Goal: Complete application form: Complete application form

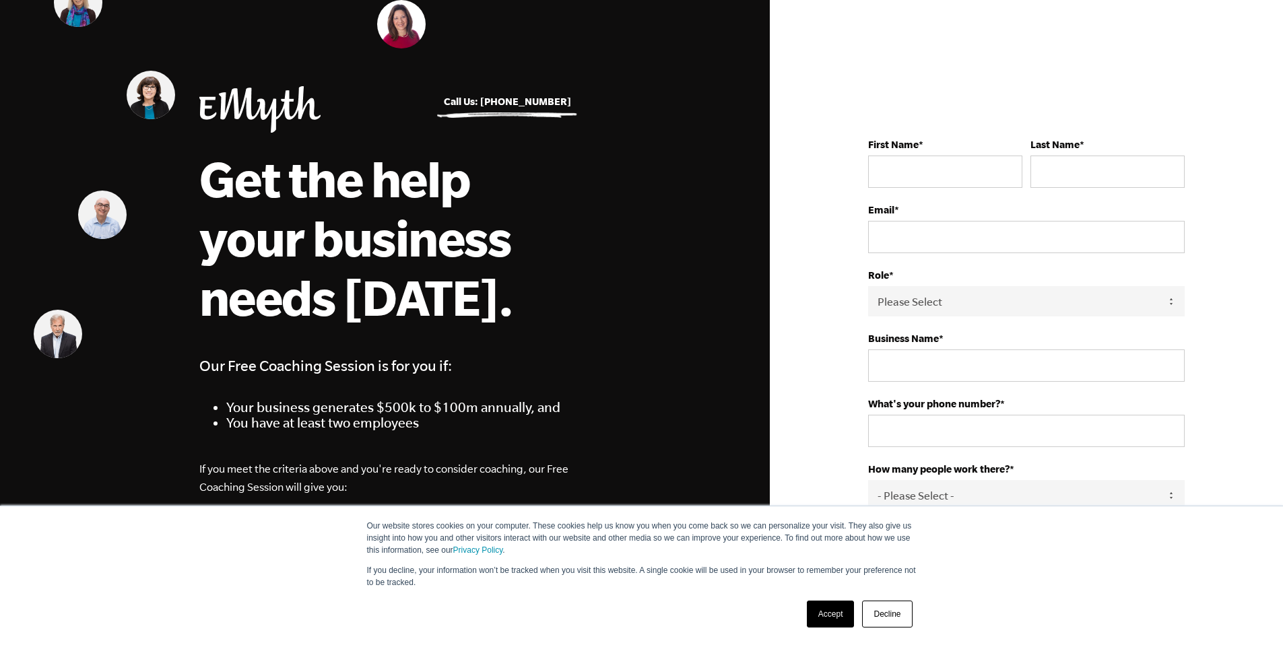
drag, startPoint x: 835, startPoint y: 616, endPoint x: 837, endPoint y: 548, distance: 67.4
click at [835, 616] on link "Accept" at bounding box center [831, 614] width 48 height 27
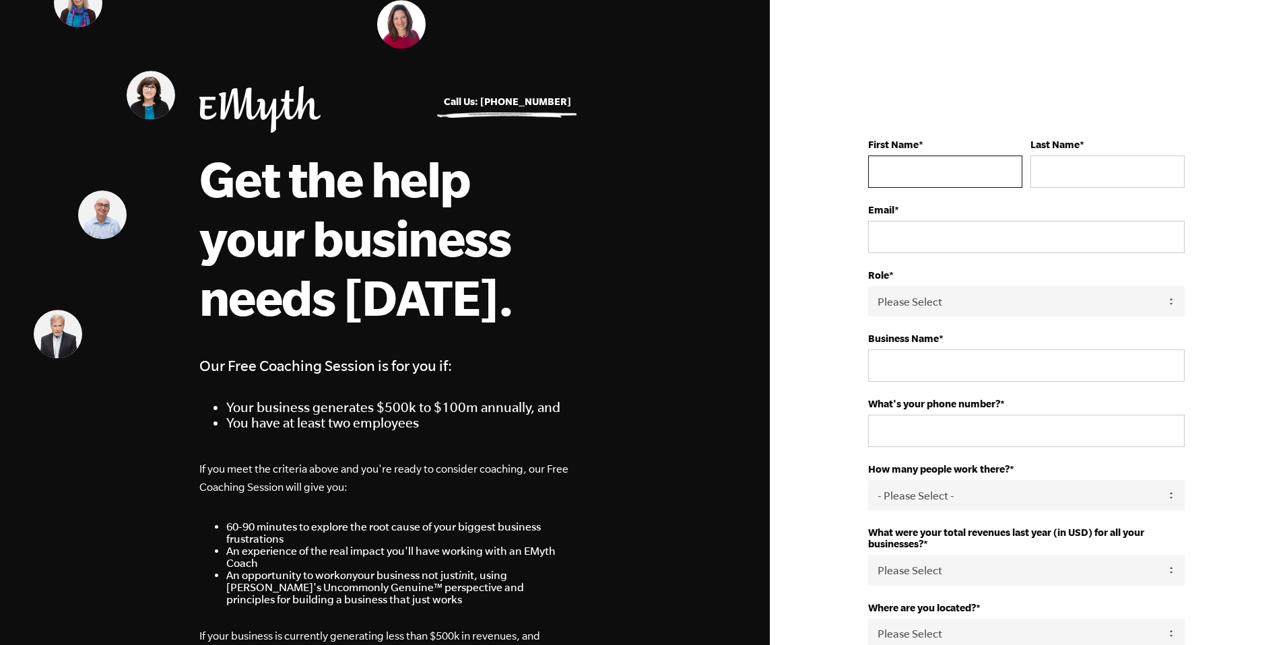
click at [928, 178] on input "First Name *" at bounding box center [945, 172] width 154 height 32
type input "Megan"
click at [1055, 176] on input "Last Name *" at bounding box center [1108, 172] width 154 height 32
type input "Freeman"
click at [940, 237] on input "Email *" at bounding box center [1026, 237] width 317 height 32
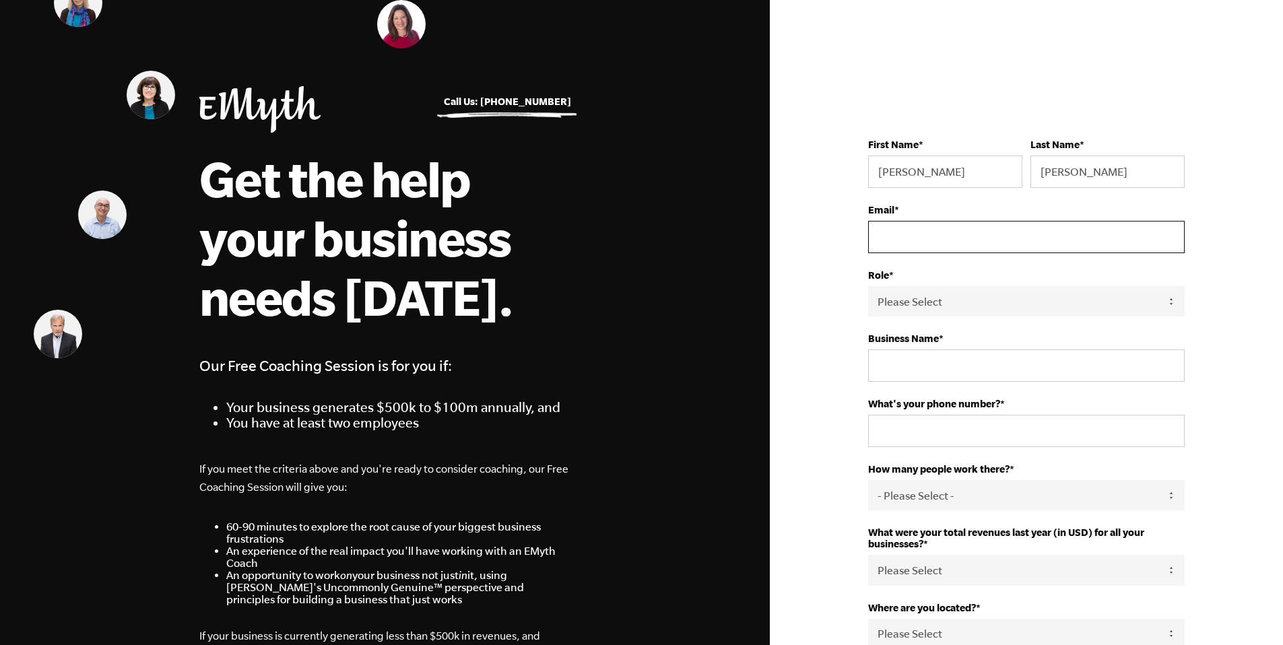
type input "info@bcvet.org"
click at [944, 302] on select "Please Select Owner Partner / Co-Owner Executive Employee / Other" at bounding box center [1026, 301] width 317 height 30
select select "Employee / Other"
click at [946, 370] on input "Business Name *" at bounding box center [1026, 366] width 317 height 32
type input "Burns Court Veterinary Care"
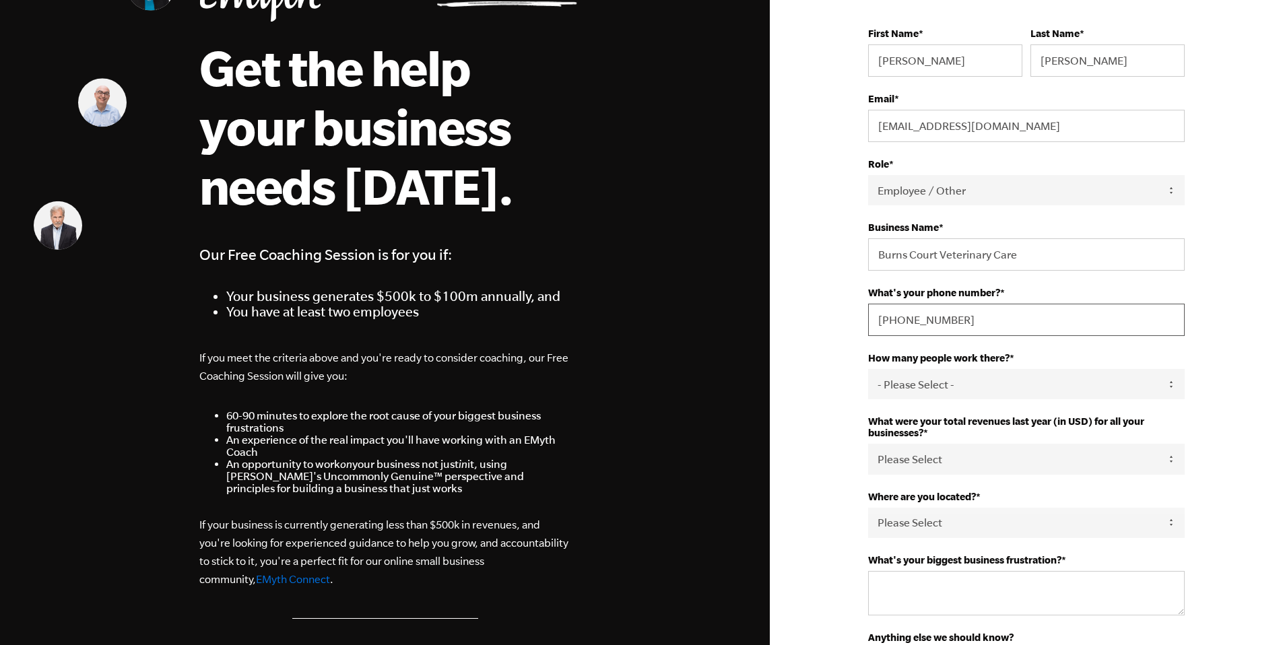
scroll to position [166, 0]
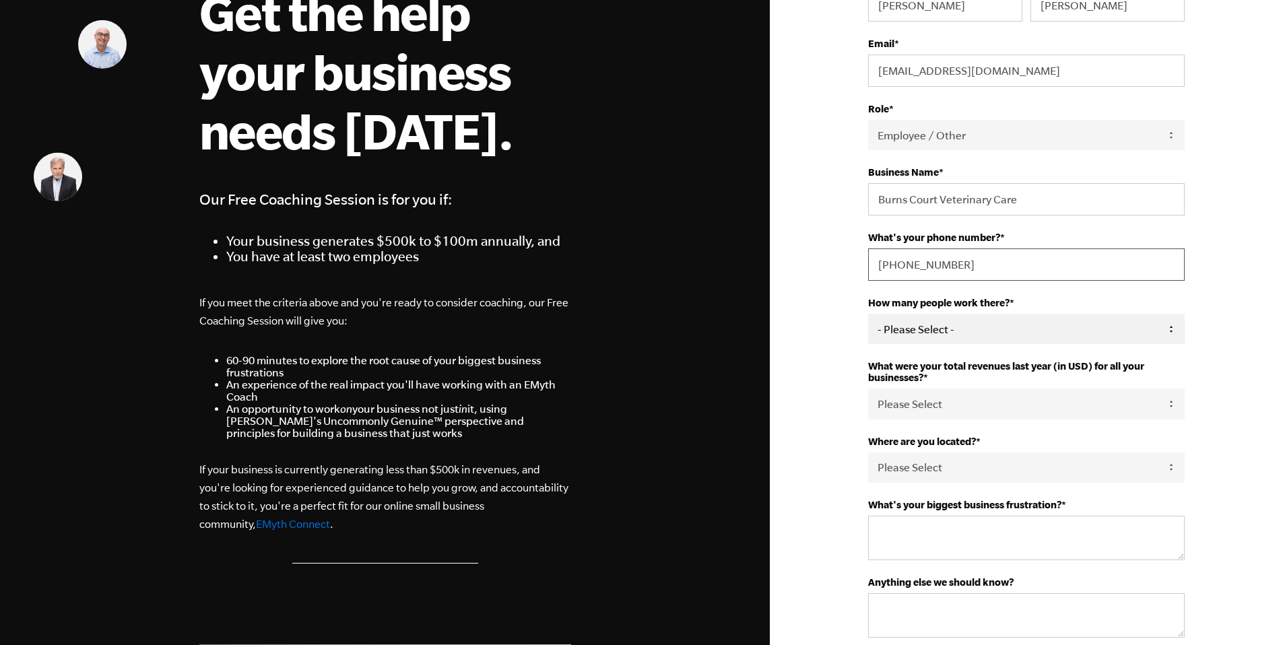
type input "941-655-7387"
click at [949, 337] on select "- Please Select - 50+ 35-49 20-34 10-19 4-9 1-3 0" at bounding box center [1026, 329] width 317 height 30
select select "4-9"
click at [955, 408] on select "Please Select 0-75K 76-150K 151-275K 276-500K 501-750K 751-1M 1-2.5M 2.5-5M 5-1…" at bounding box center [1026, 404] width 317 height 30
select select "501-750K"
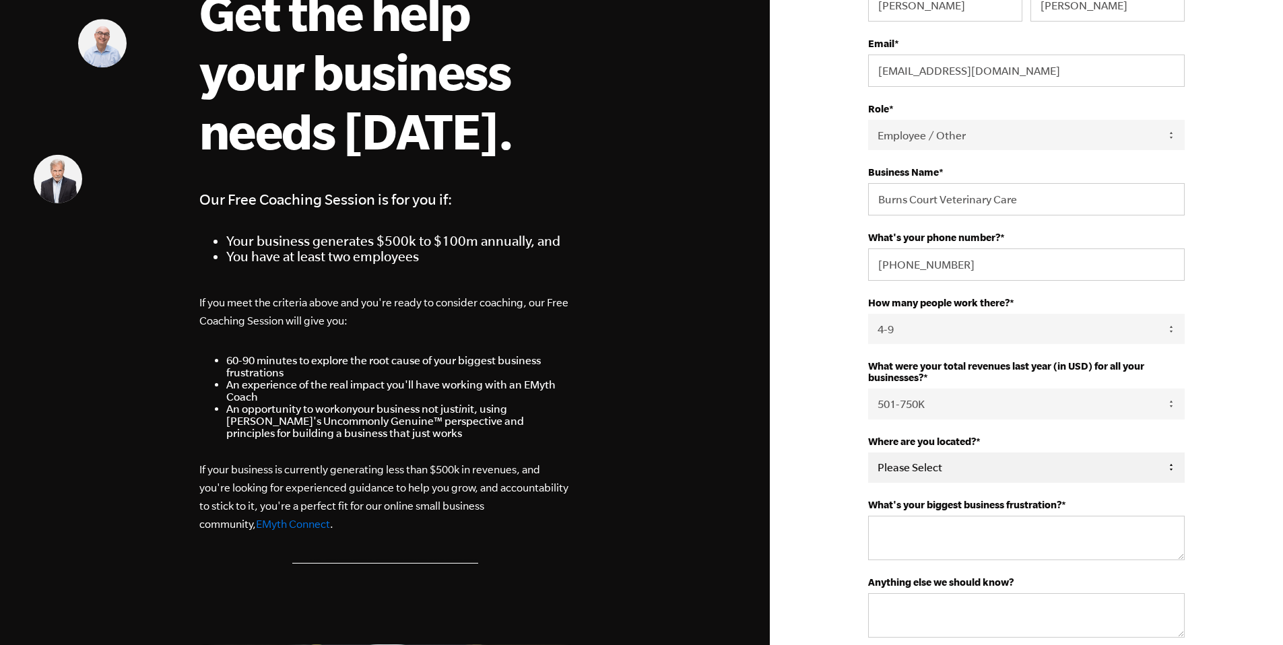
click at [942, 471] on select "Please Select United States Afghanistan Åland Islands Albania Algeria American …" at bounding box center [1026, 468] width 317 height 30
select select "United States"
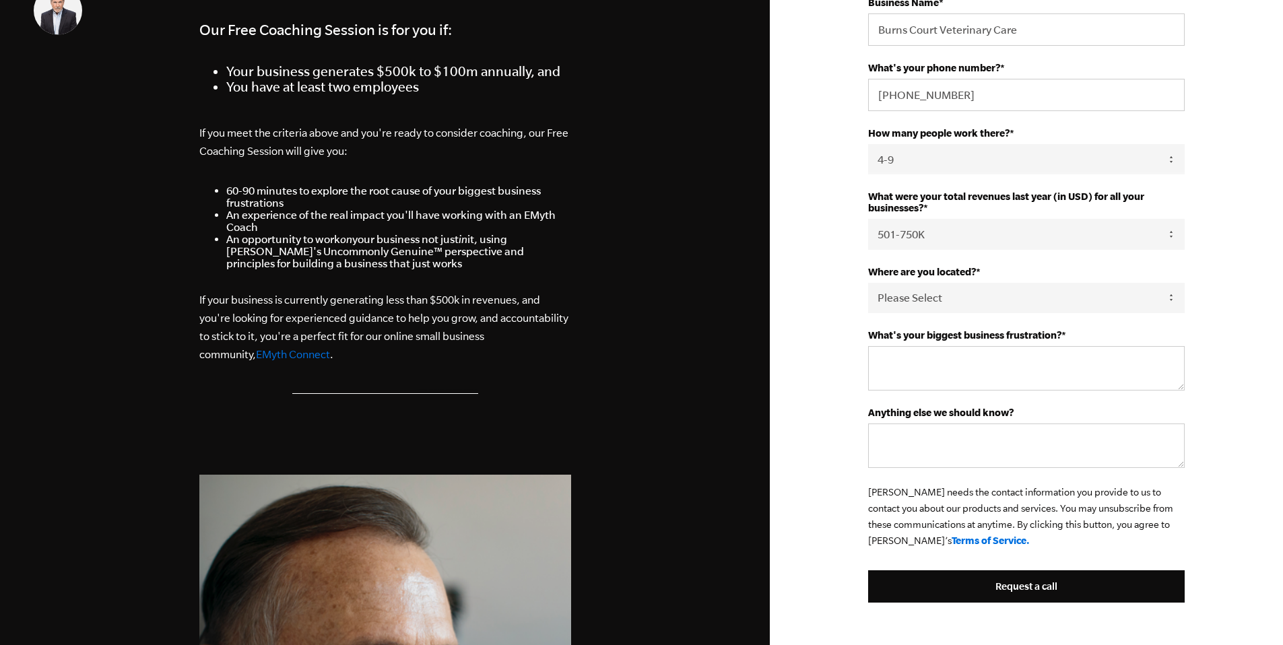
scroll to position [420, 0]
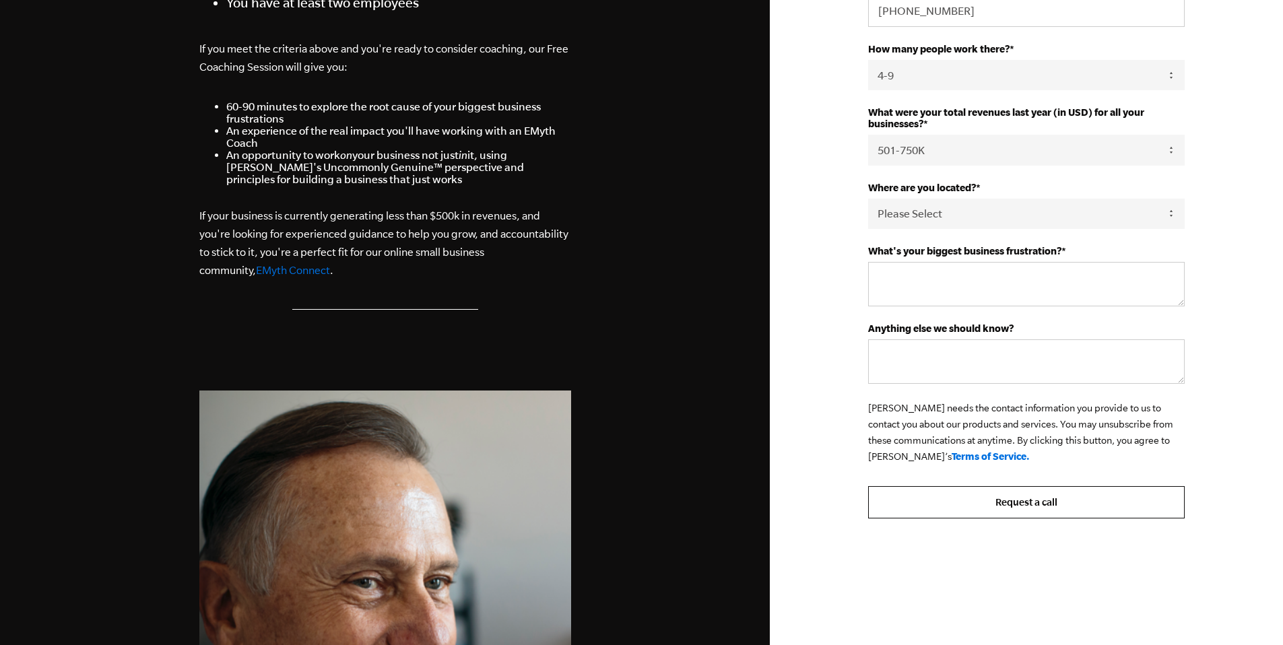
click at [934, 507] on input "Request a call" at bounding box center [1026, 502] width 317 height 32
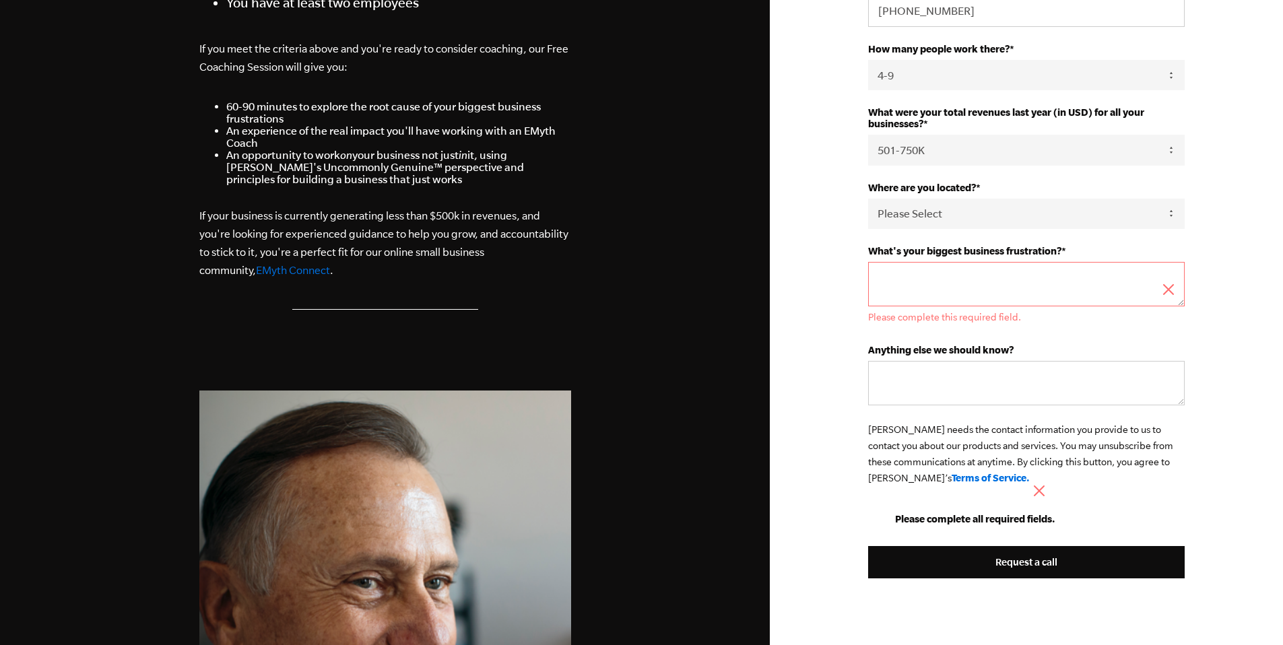
click at [943, 297] on textarea "What's your biggest business frustration? *" at bounding box center [1026, 284] width 317 height 44
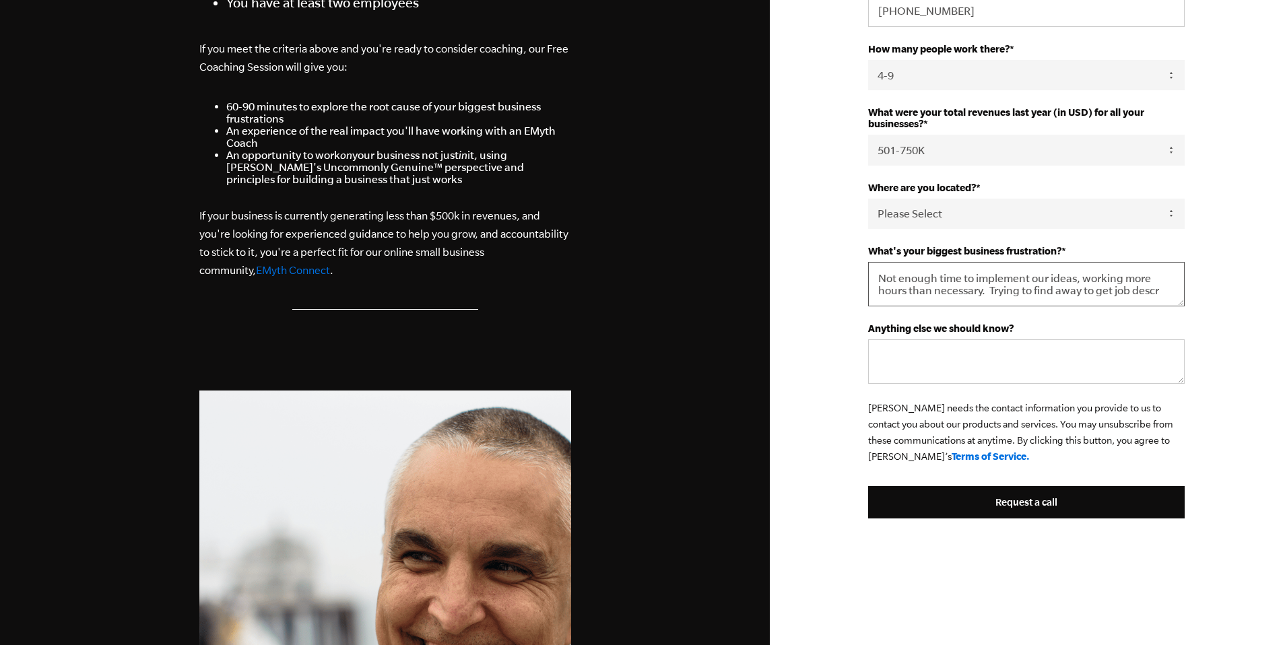
scroll to position [0, 0]
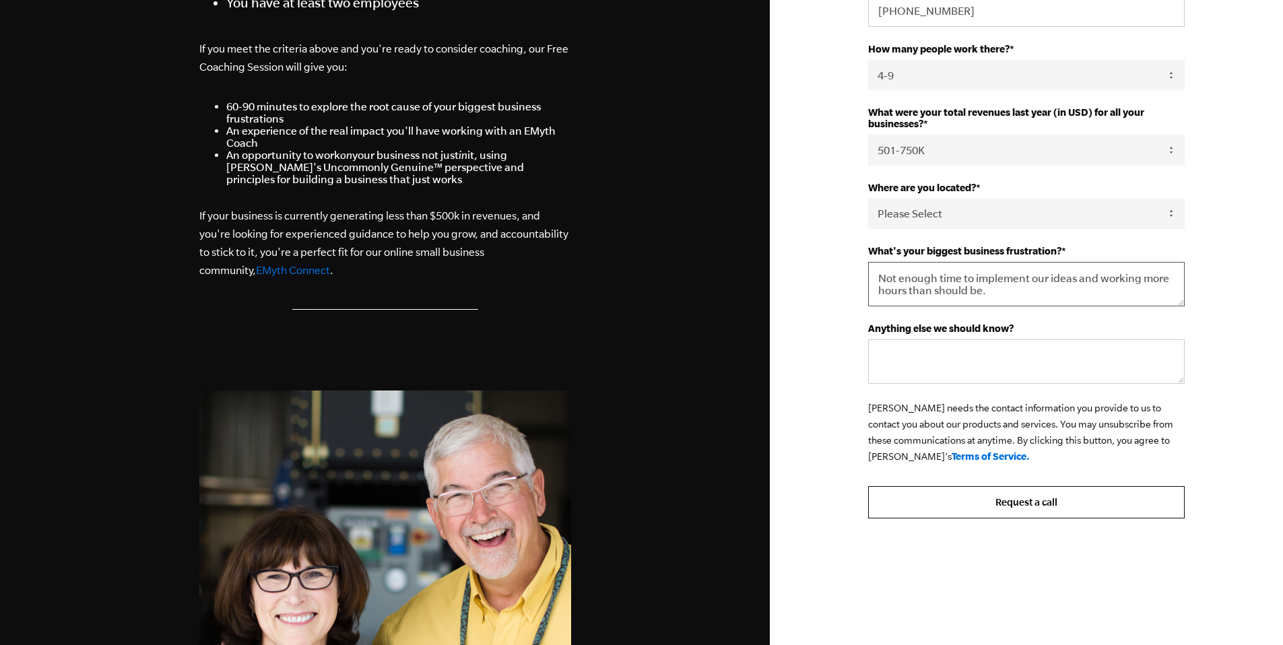
type textarea "Not enough time to implement our ideas and working more hours than should be."
click at [1012, 500] on input "Request a call" at bounding box center [1026, 502] width 317 height 32
